Goal: Information Seeking & Learning: Learn about a topic

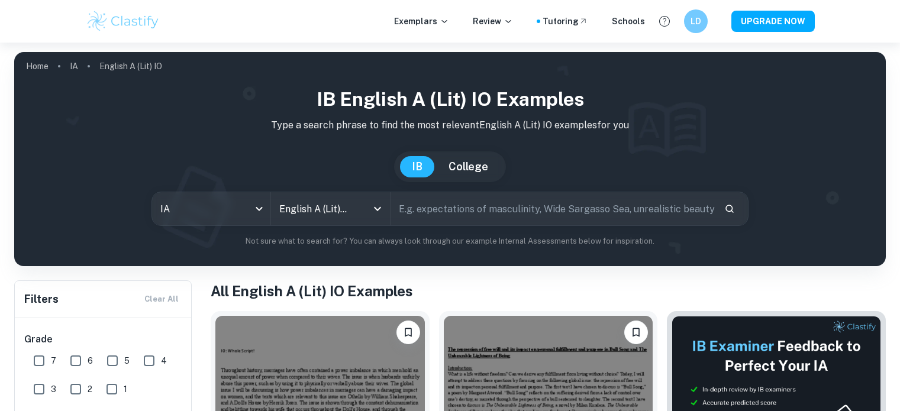
scroll to position [294, 0]
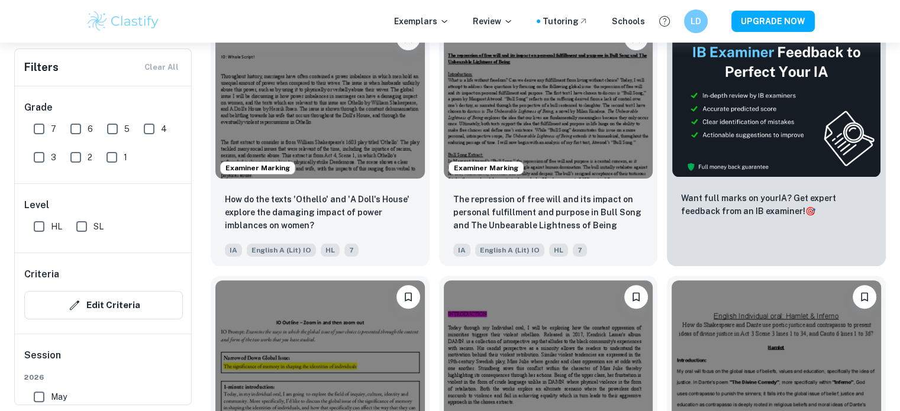
click at [76, 227] on input "SL" at bounding box center [82, 227] width 24 height 24
checkbox input "true"
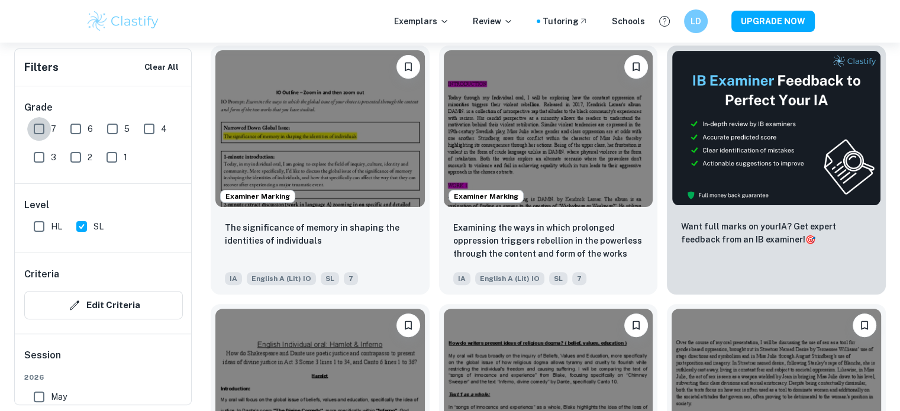
click at [40, 129] on input "7" at bounding box center [39, 129] width 24 height 24
checkbox input "true"
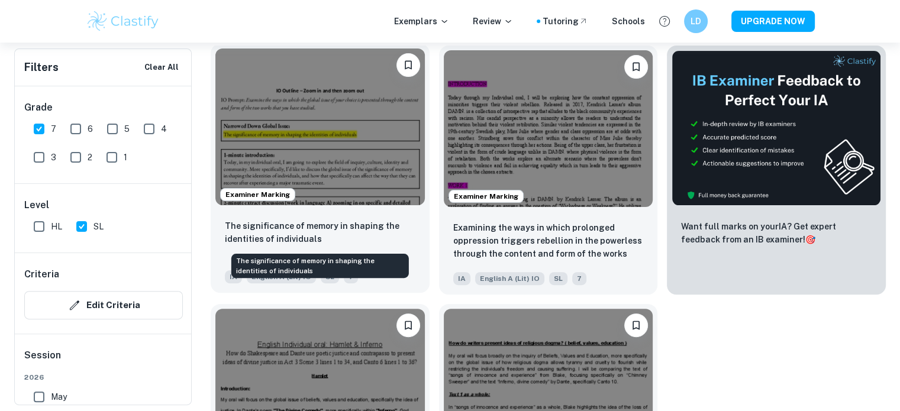
click at [357, 220] on p "The significance of memory in shaping the identities of individuals" at bounding box center [320, 232] width 190 height 26
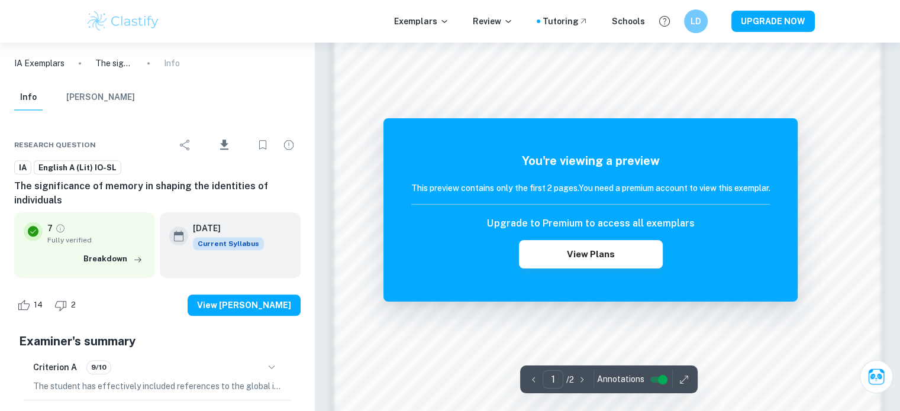
scroll to position [1270, 0]
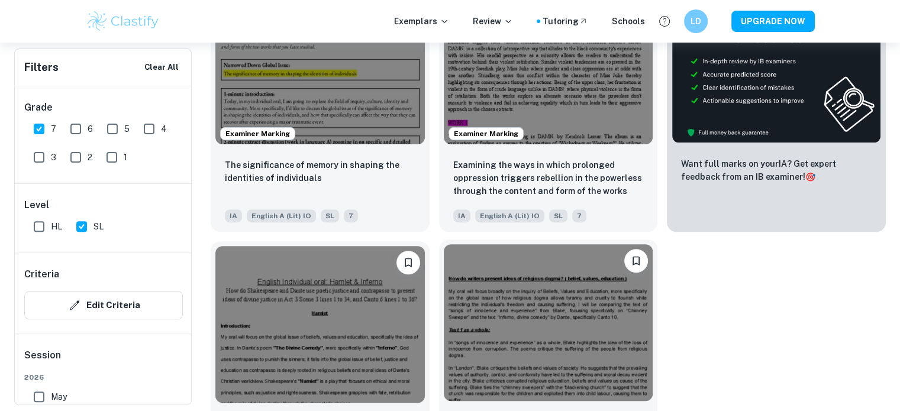
scroll to position [359, 0]
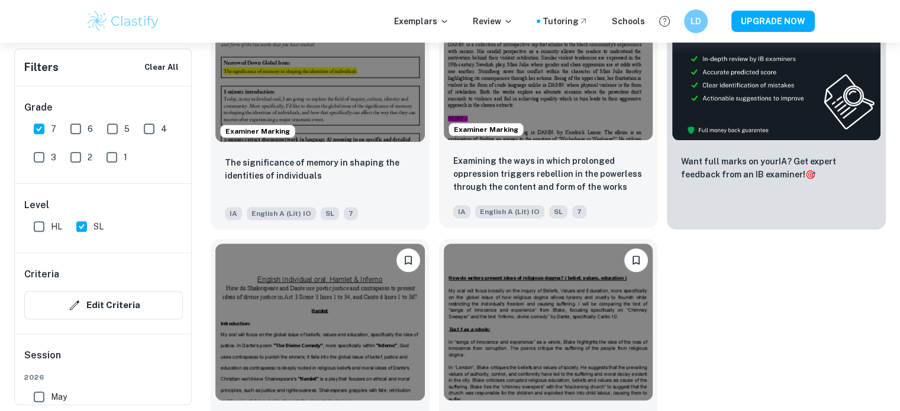
click at [503, 142] on div "Examiner Marking" at bounding box center [548, 62] width 219 height 166
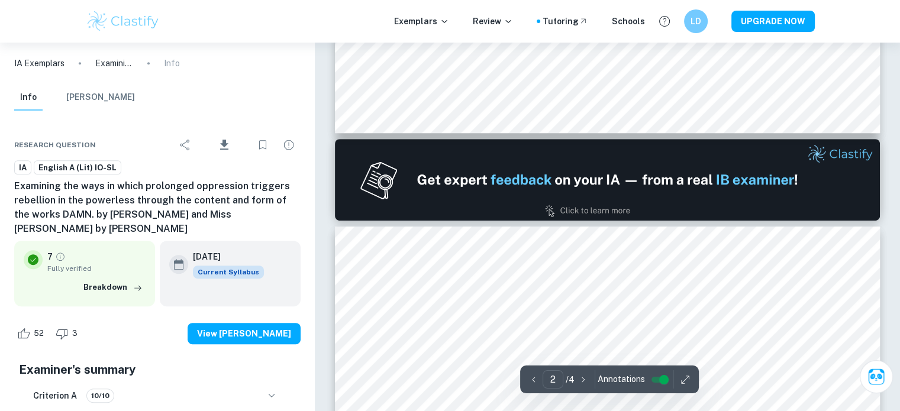
type input "1"
